Goal: Information Seeking & Learning: Stay updated

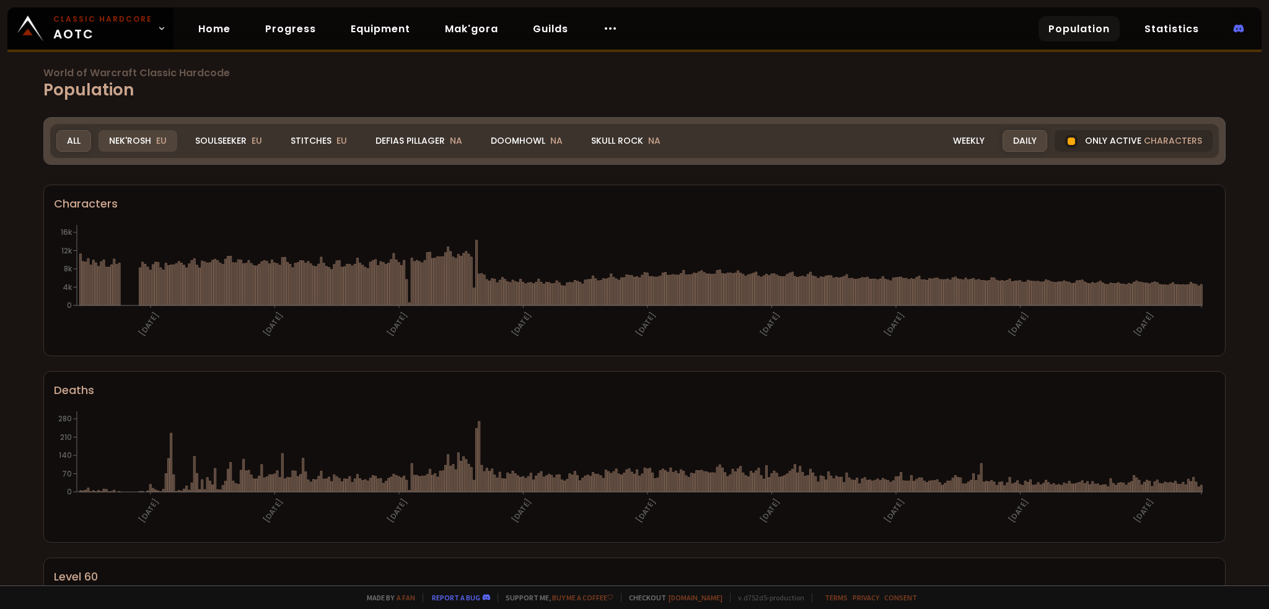
click at [140, 142] on div "Nek'Rosh EU" at bounding box center [138, 141] width 79 height 22
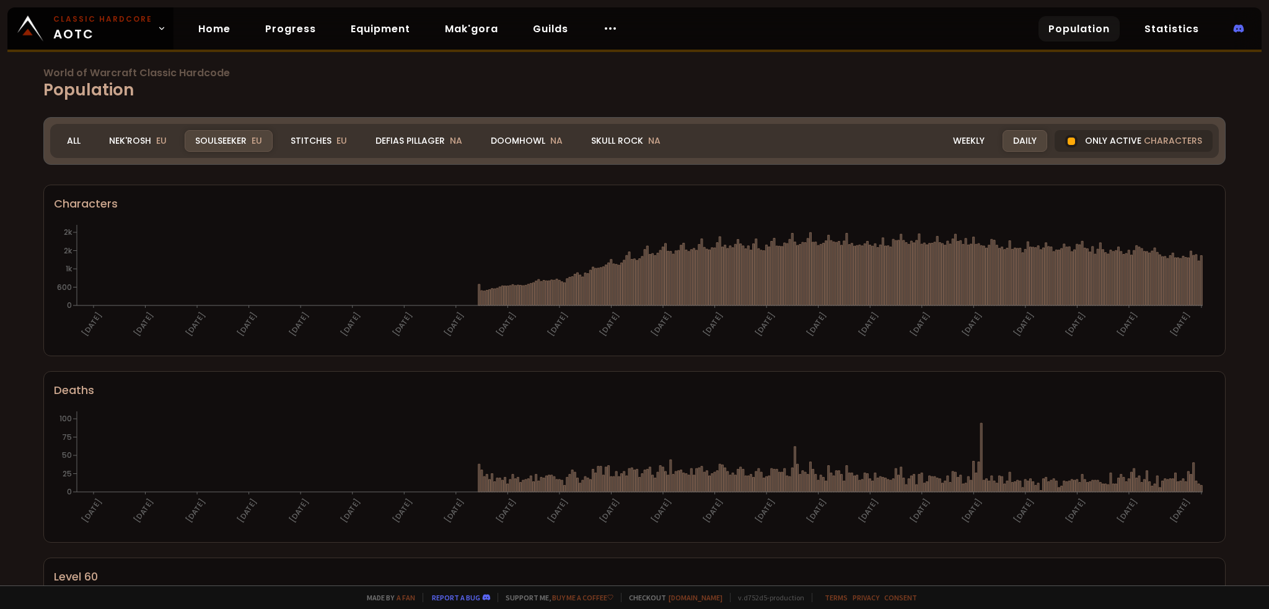
drag, startPoint x: 72, startPoint y: 137, endPoint x: 224, endPoint y: 145, distance: 152.0
click at [72, 137] on div "All" at bounding box center [73, 141] width 35 height 22
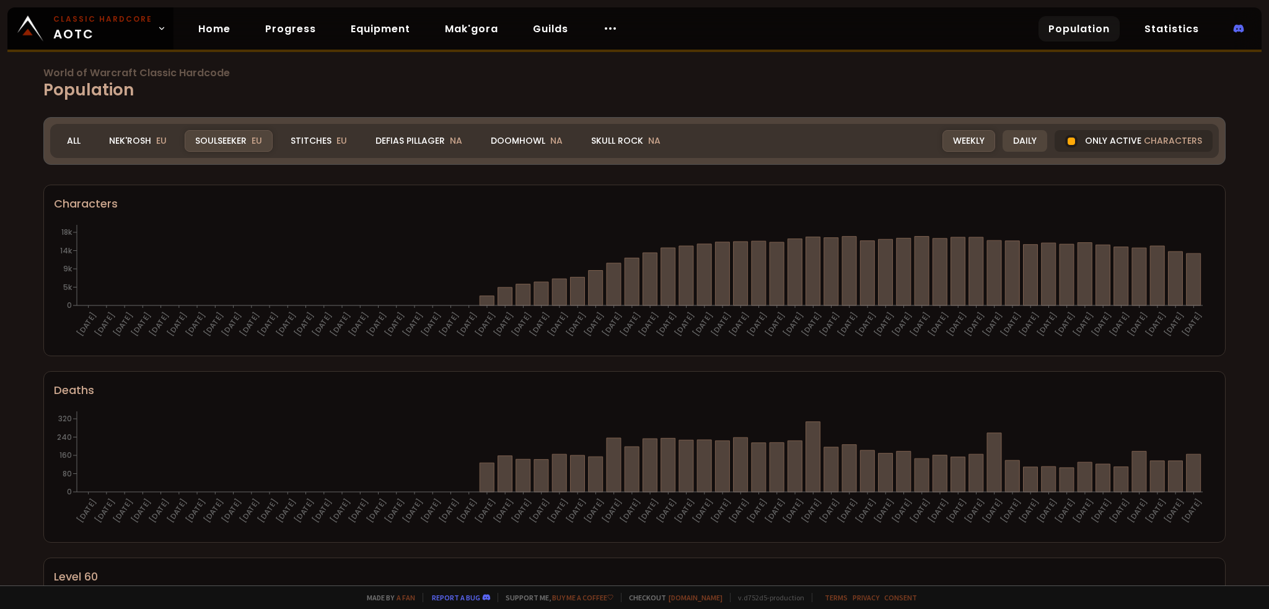
click at [1010, 141] on div "Daily" at bounding box center [1024, 141] width 45 height 22
